Goal: Find contact information: Find contact information

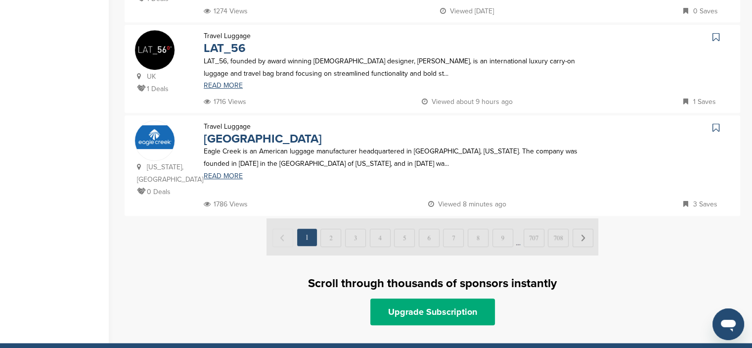
scroll to position [495, 0]
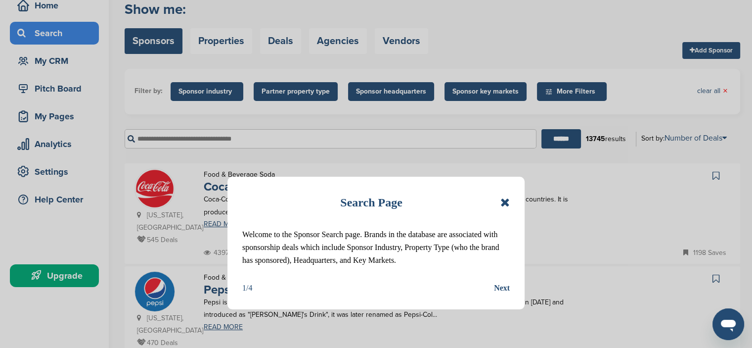
click at [505, 200] on icon at bounding box center [505, 202] width 9 height 12
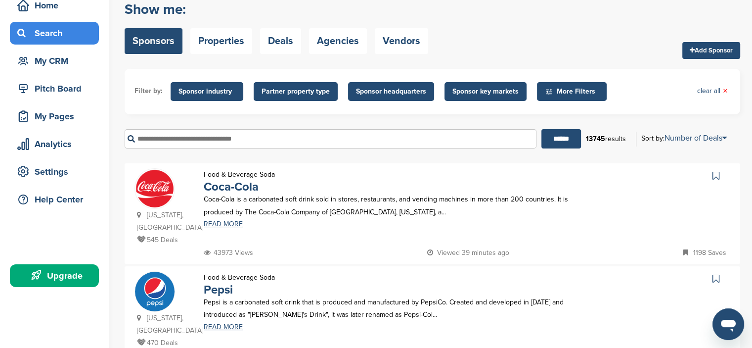
click at [219, 91] on span "Sponsor industry" at bounding box center [207, 91] width 57 height 11
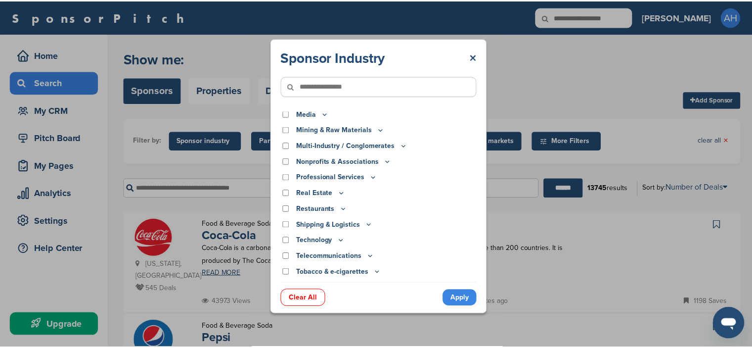
scroll to position [285, 0]
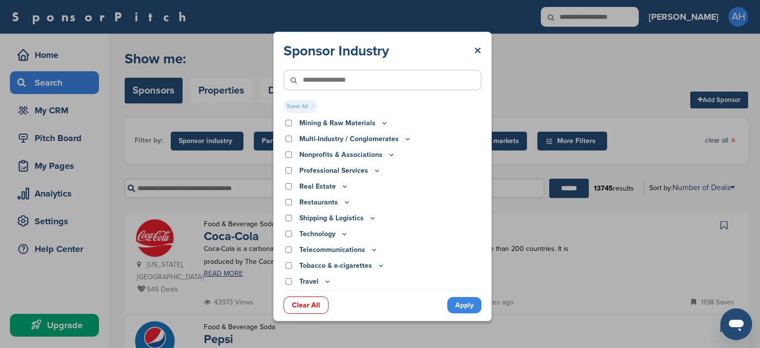
click at [464, 304] on link "Apply" at bounding box center [464, 305] width 34 height 16
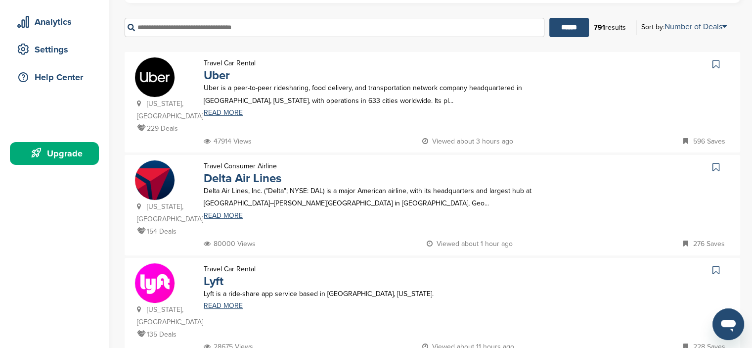
scroll to position [148, 0]
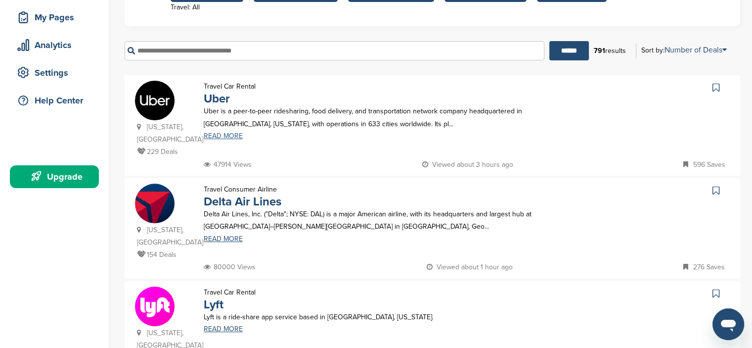
click at [215, 136] on link "READ MORE" at bounding box center [395, 136] width 383 height 7
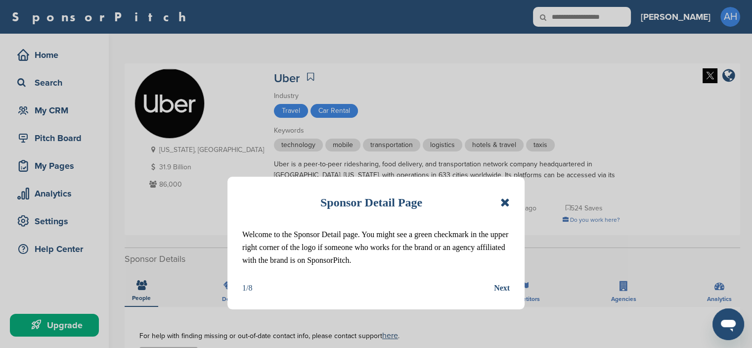
click at [503, 201] on icon at bounding box center [505, 202] width 9 height 12
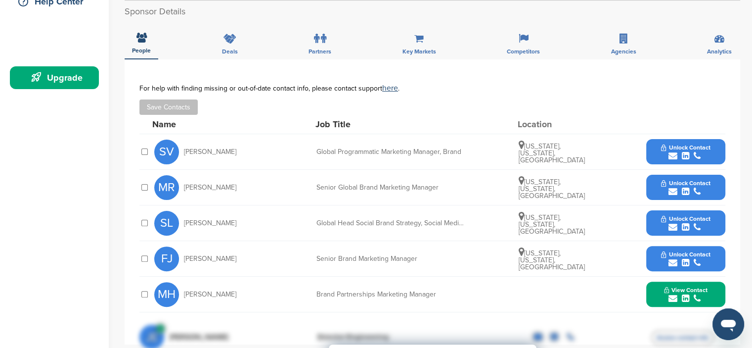
scroll to position [297, 0]
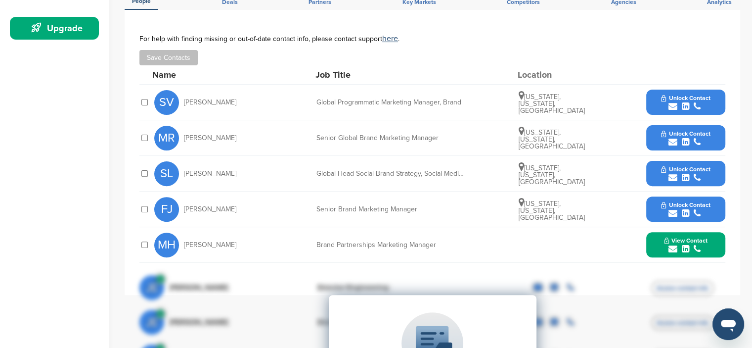
click at [688, 237] on span "View Contact" at bounding box center [686, 240] width 44 height 7
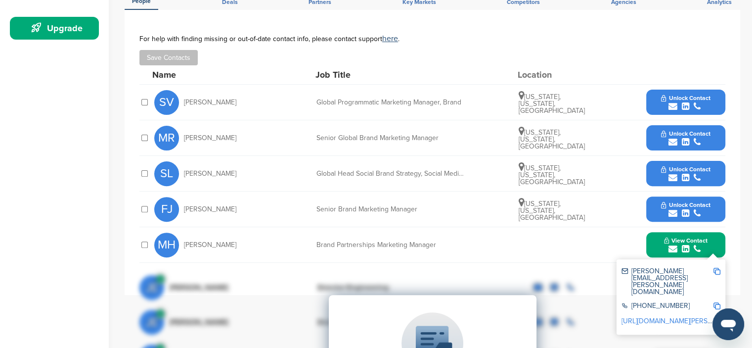
click at [717, 268] on img at bounding box center [717, 271] width 7 height 7
